Goal: Task Accomplishment & Management: Manage account settings

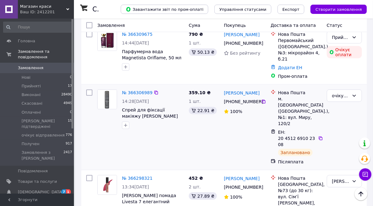
scroll to position [185, 0]
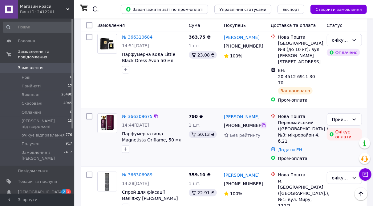
click at [264, 123] on icon at bounding box center [263, 125] width 5 height 5
click at [39, 73] on li "Нові 0" at bounding box center [38, 77] width 76 height 9
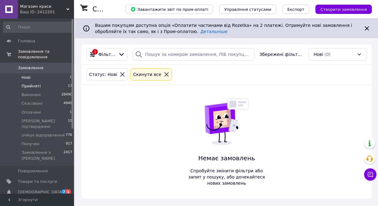
click at [44, 82] on li "Прийняті 17" at bounding box center [38, 86] width 76 height 9
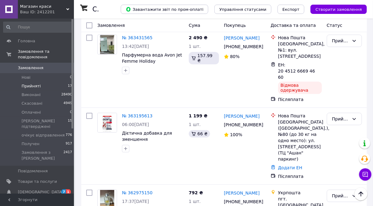
scroll to position [945, 0]
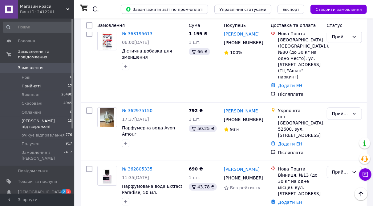
click at [56, 117] on li "Дані підтверджені 15" at bounding box center [38, 124] width 76 height 14
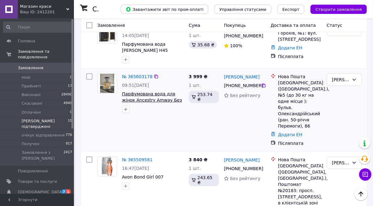
scroll to position [62, 0]
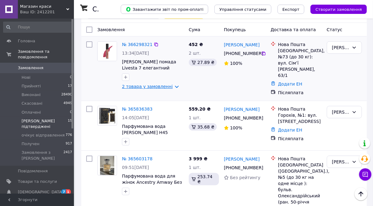
click at [156, 84] on link "2 товара у замовленні" at bounding box center [147, 86] width 51 height 5
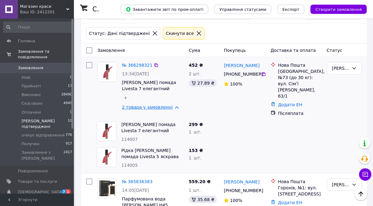
scroll to position [0, 0]
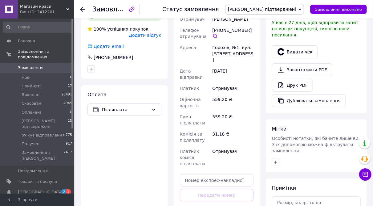
scroll to position [247, 0]
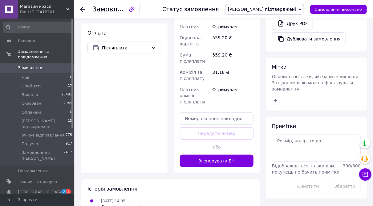
click at [224, 149] on div "Доставка Редагувати Нова Пошта (платна) Отримувач Кутас Ярослава Телефон отриму…" at bounding box center [217, 46] width 86 height 253
click at [226, 154] on button "Згенерувати ЕН" at bounding box center [217, 160] width 74 height 12
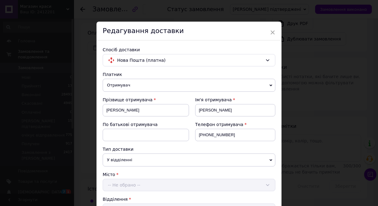
click at [289, 5] on div "× Редагування доставки Спосіб доставки Нова Пошта (платна) Платник Отримувач Ві…" at bounding box center [189, 103] width 378 height 206
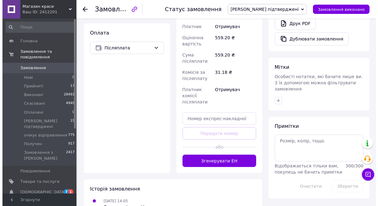
scroll to position [288, 0]
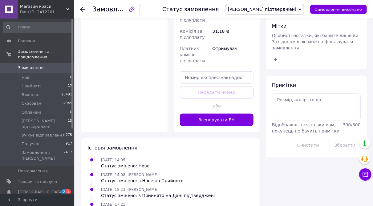
click at [220, 108] on div "Доставка Редагувати Нова Пошта (платна) Отримувач Кутас Ярослава Телефон отриму…" at bounding box center [217, 5] width 86 height 253
click at [221, 113] on button "Згенерувати ЕН" at bounding box center [217, 119] width 74 height 12
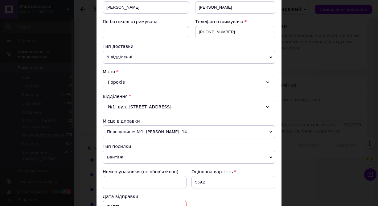
scroll to position [185, 0]
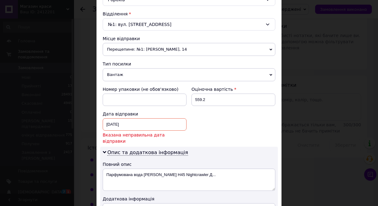
click at [127, 119] on div "11.10.2025 < 2025 > < Октябрь > Пн Вт Ср Чт Пт Сб Вс 29 30 1 2 3 4 5 6 7 8 9 10…" at bounding box center [145, 124] width 84 height 12
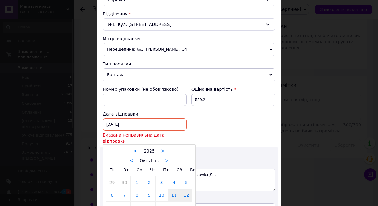
click at [186, 189] on link "12" at bounding box center [186, 195] width 12 height 12
type input "12.10.2025"
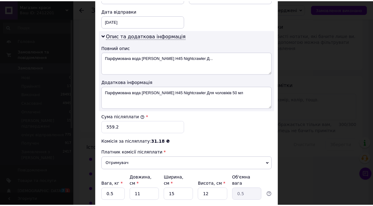
scroll to position [330, 0]
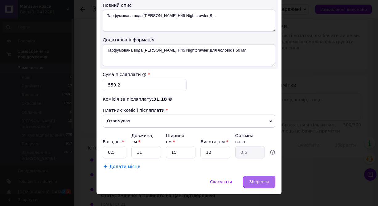
click at [258, 179] on span "Зберегти" at bounding box center [258, 181] width 19 height 5
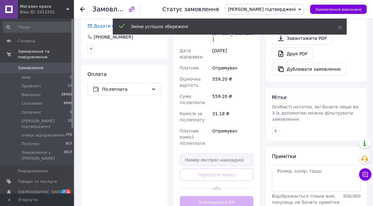
scroll to position [267, 0]
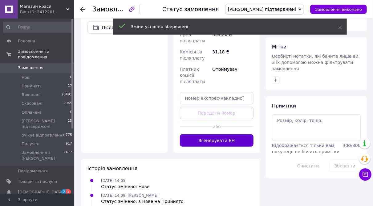
click at [221, 134] on button "Згенерувати ЕН" at bounding box center [217, 140] width 74 height 12
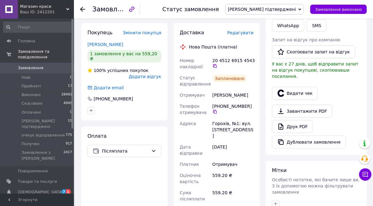
scroll to position [20, 0]
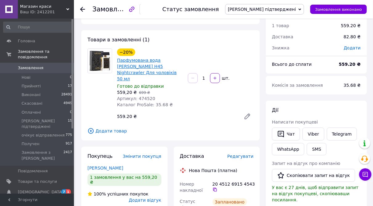
click at [130, 68] on link "Парфумована вода [PERSON_NAME] H45 Nightcrawler Для чоловіків 50 мл" at bounding box center [147, 69] width 60 height 23
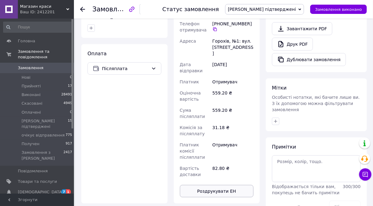
scroll to position [308, 0]
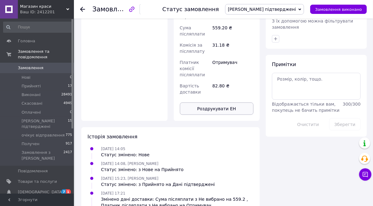
click at [215, 102] on button "Роздрукувати ЕН" at bounding box center [217, 108] width 74 height 12
click at [212, 102] on button "Роздрукувати ЕН" at bounding box center [217, 108] width 74 height 12
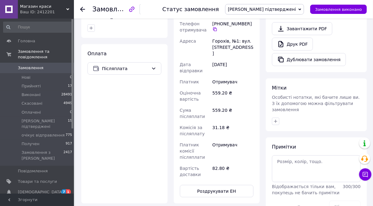
scroll to position [144, 0]
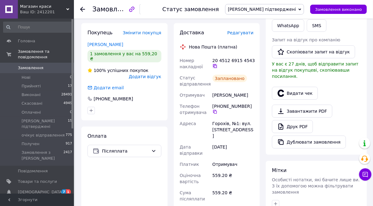
click at [217, 64] on icon at bounding box center [215, 66] width 4 height 4
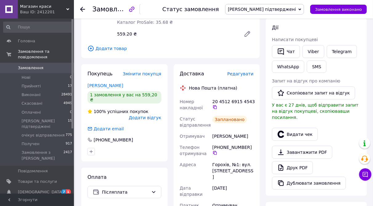
scroll to position [0, 0]
